Goal: Information Seeking & Learning: Learn about a topic

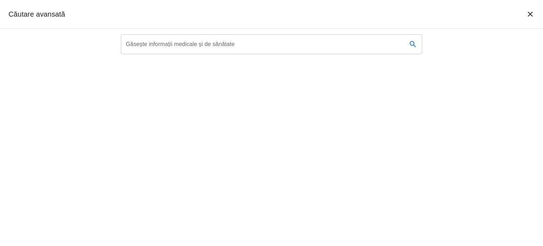
type textarea "scelra"
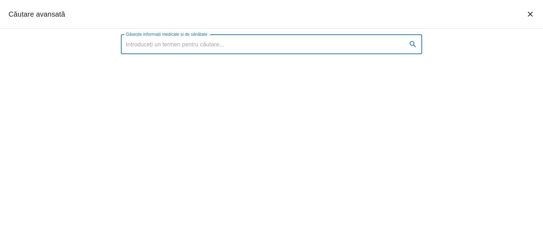
click at [325, 45] on input "Găsește informații medicale și de sănătate" at bounding box center [261, 44] width 281 height 20
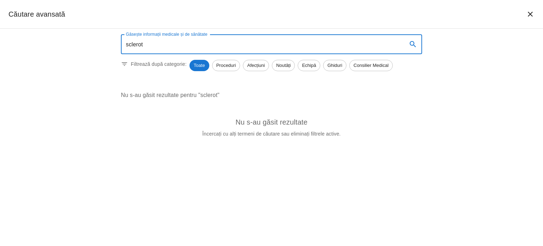
drag, startPoint x: 230, startPoint y: 46, endPoint x: 80, endPoint y: 38, distance: 150.5
click at [80, 38] on div "Găsește informații medicale și de sănătate sclerot Găsește informații medicale …" at bounding box center [271, 137] width 543 height 217
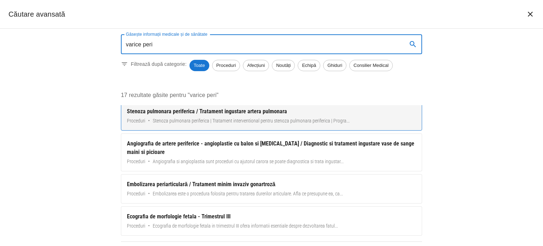
scroll to position [71, 0]
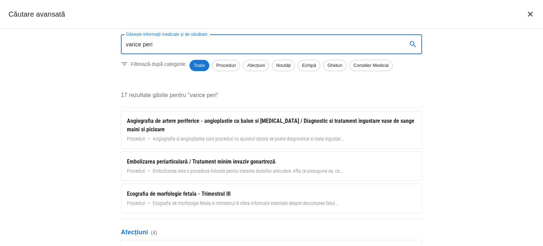
drag, startPoint x: 167, startPoint y: 39, endPoint x: 65, endPoint y: 35, distance: 102.0
click at [65, 35] on div "Găsește informații medicale și de sănătate varice peri Găsește informații medic…" at bounding box center [271, 137] width 543 height 217
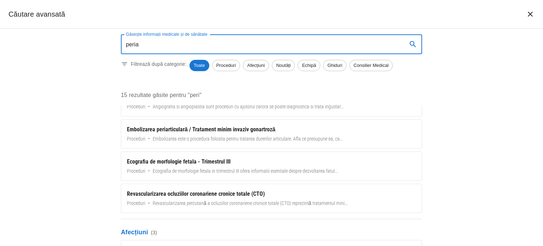
scroll to position [0, 0]
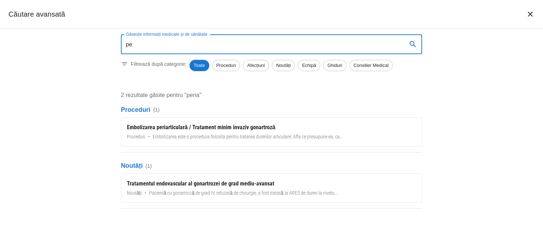
type input "p"
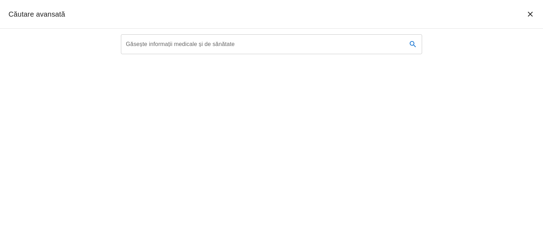
type textarea "hemo"
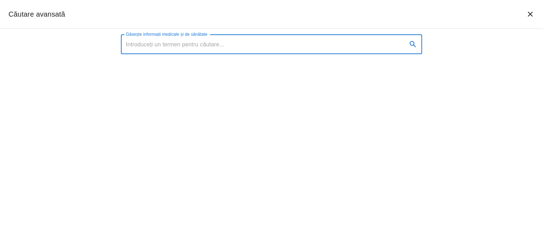
click at [262, 46] on input "Găsește informații medicale și de sănătate" at bounding box center [261, 44] width 281 height 20
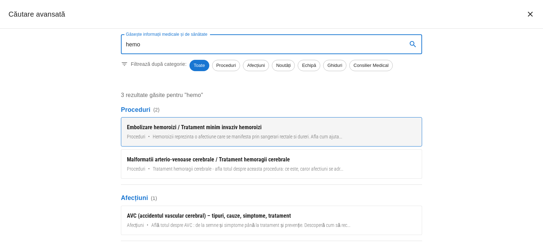
type input "hemo"
click at [228, 132] on link "Embolizare hemoroizi / Tratament minim invaziv hemoroizi Proceduri • Hemoroizii…" at bounding box center [271, 131] width 301 height 29
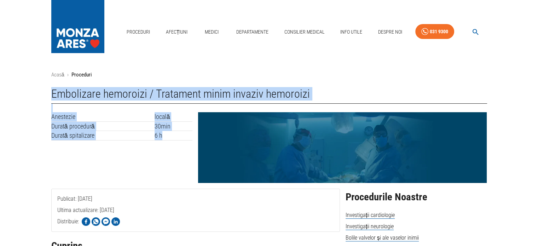
drag, startPoint x: 52, startPoint y: 89, endPoint x: 167, endPoint y: 135, distance: 123.9
copy div "Embolizare hemoroizi / Tratament minim invaziv hemoroizi Anestezie locală Durat…"
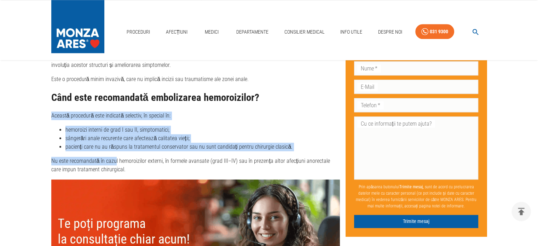
scroll to position [637, 0]
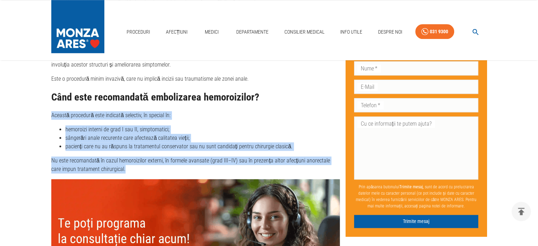
drag, startPoint x: 51, startPoint y: 141, endPoint x: 122, endPoint y: 158, distance: 72.3
click at [122, 158] on div "Ce este embolizarea hemoroidală? Embolizarea este o procedură efectuată de un m…" at bounding box center [195, 159] width 289 height 271
copy div "Această procedură este indicată selectiv, în special în: hemoroizi interni de g…"
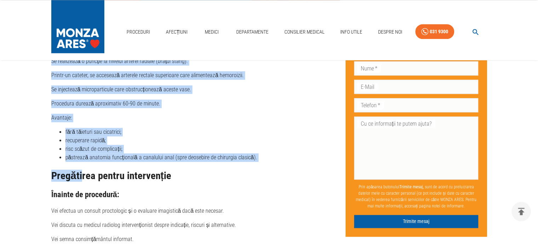
scroll to position [920, 0]
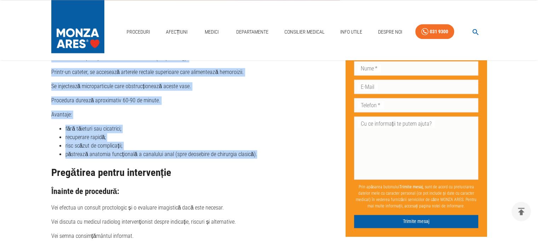
drag, startPoint x: 49, startPoint y: 142, endPoint x: 258, endPoint y: 150, distance: 208.8
click at [258, 150] on div "Publicat: [DATE] Ultima actualizare: [DATE] Distribuie: Cuprins Ce sunt hemoroi…" at bounding box center [193, 94] width 294 height 1673
copy div "Se efectuează în laboratorul de angiografie, sub anestezie locală. Se realizeaz…"
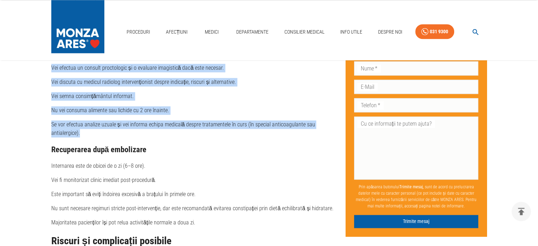
scroll to position [1061, 0]
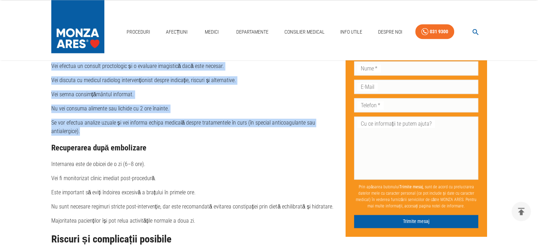
drag, startPoint x: 48, startPoint y: 108, endPoint x: 82, endPoint y: 126, distance: 38.4
click at [82, 126] on div "Publicat: [DATE] Ultima actualizare: [DATE] Distribuie: Cuprins Ce sunt hemoroi…" at bounding box center [193, 10] width 294 height 1789
copy div "Înainte de procedură: Vei efectua un consult proctologic și o evaluare imagisti…"
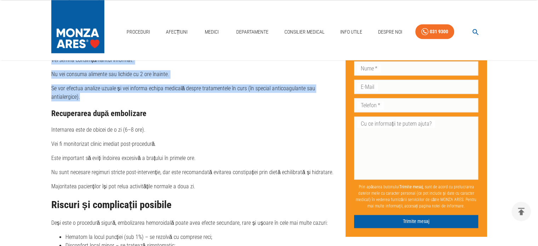
scroll to position [1096, 0]
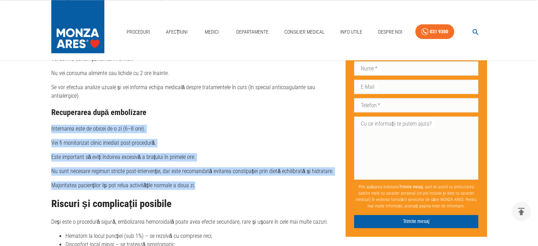
drag, startPoint x: 47, startPoint y: 120, endPoint x: 197, endPoint y: 174, distance: 159.0
copy div "Internarea este de obicei de o zi (6–8 ore). Vei fi monitorizat clinic imediat …"
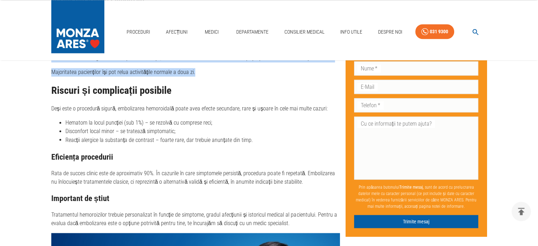
scroll to position [1238, 0]
